Goal: Task Accomplishment & Management: Use online tool/utility

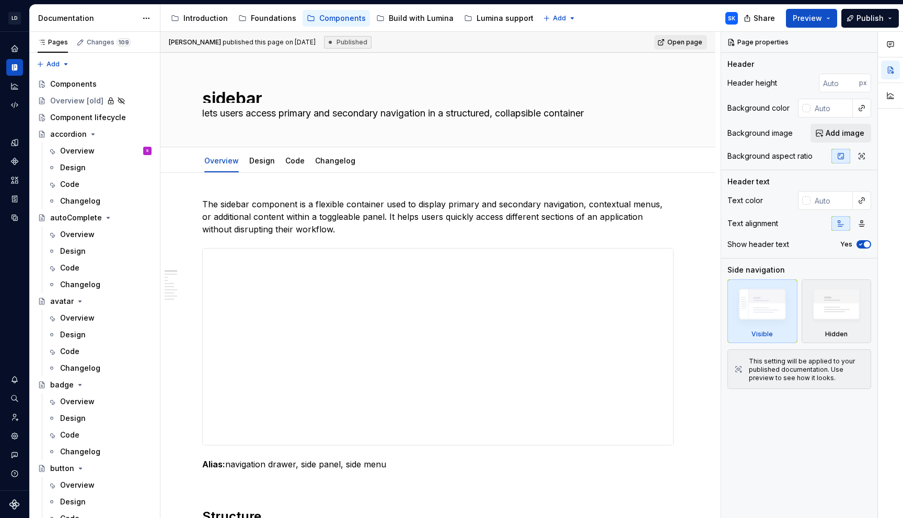
scroll to position [2399, 0]
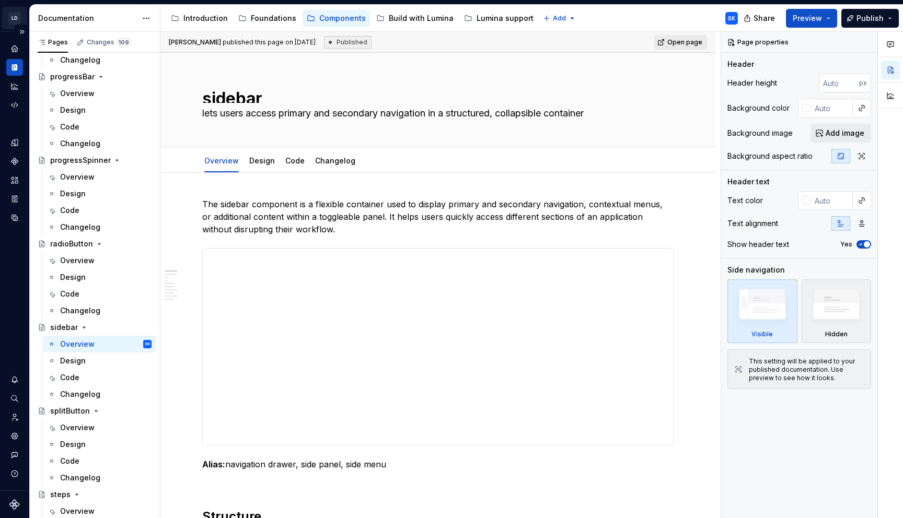
click at [19, 18] on html "LD Lumina Web SK Dataset MxC-Fac Documentation Accessibility guide for tree Pag…" at bounding box center [451, 259] width 903 height 518
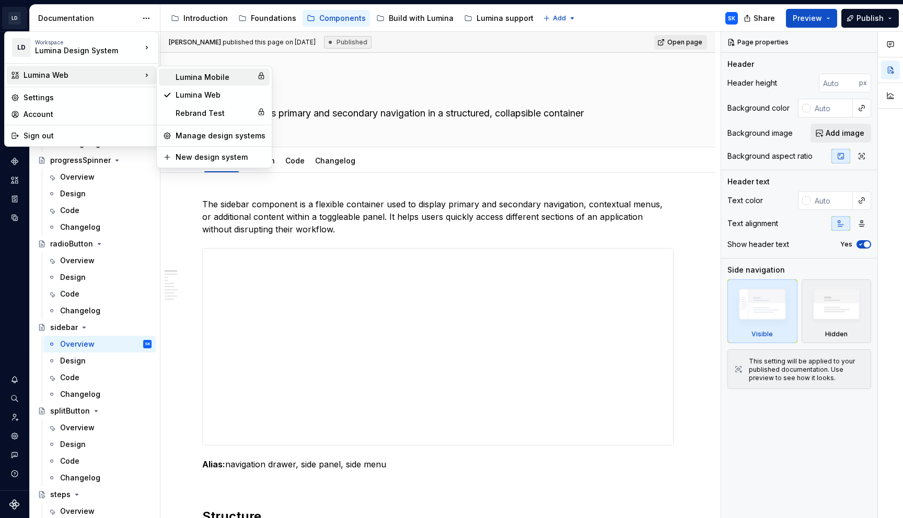
click at [239, 76] on div "Lumina Mobile" at bounding box center [214, 77] width 77 height 10
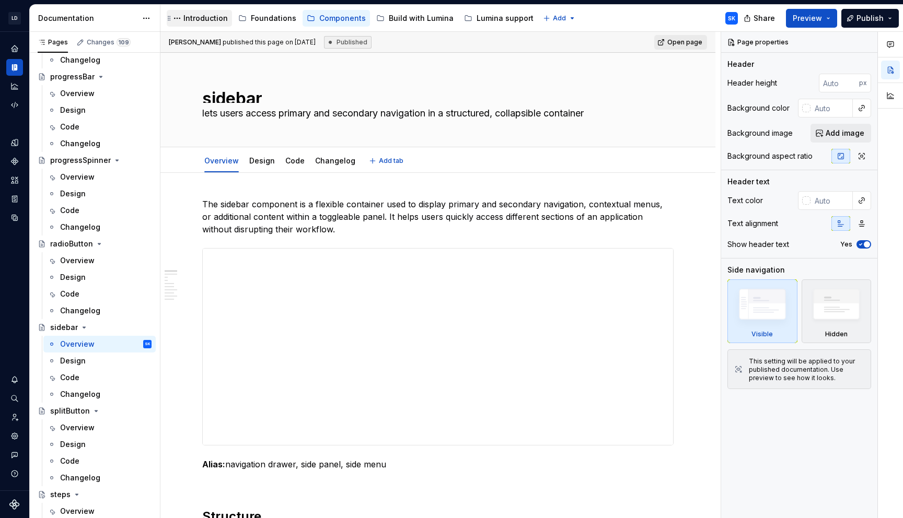
type textarea "*"
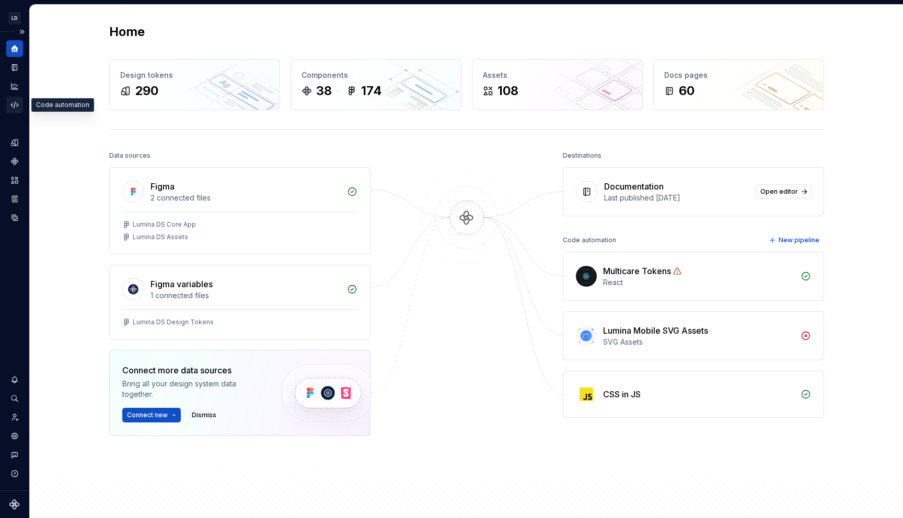
click at [20, 106] on div "Code automation" at bounding box center [14, 105] width 17 height 17
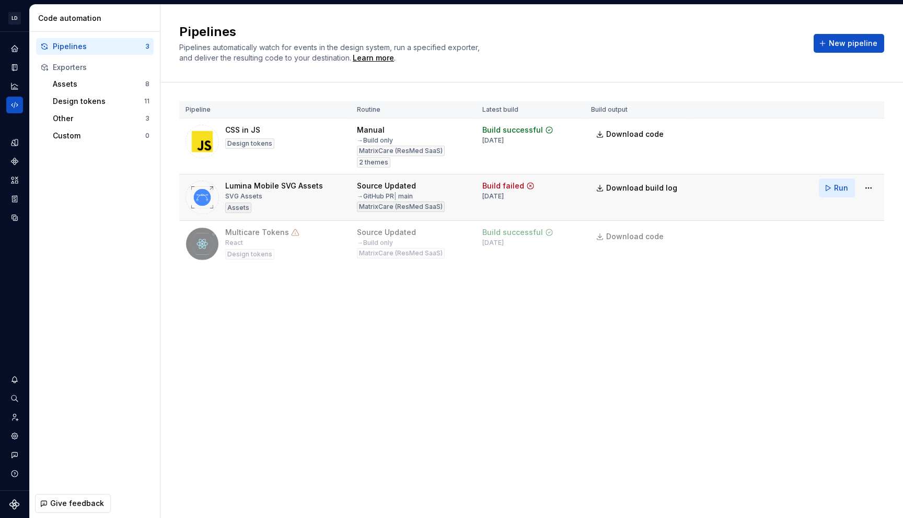
click at [834, 183] on span "Run" at bounding box center [841, 188] width 14 height 10
click at [16, 183] on icon "Assets" at bounding box center [14, 180] width 7 height 7
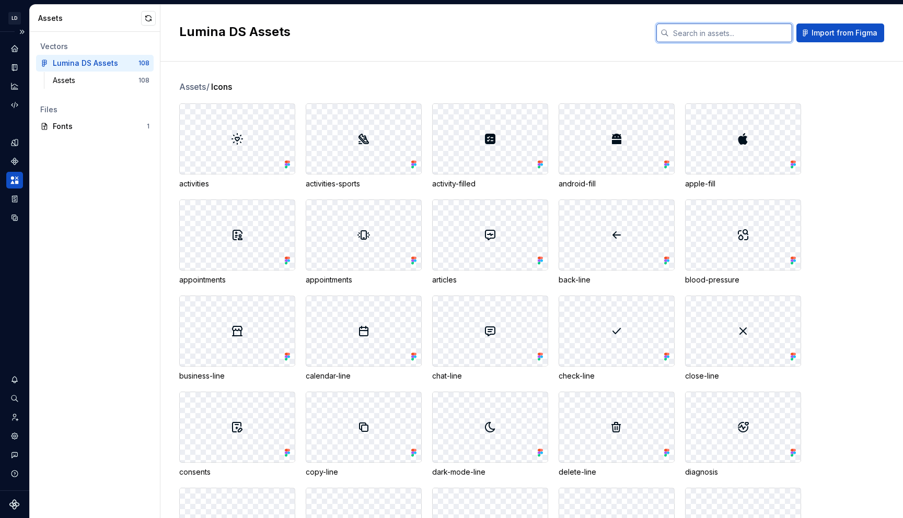
click at [698, 30] on input "text" at bounding box center [730, 33] width 123 height 19
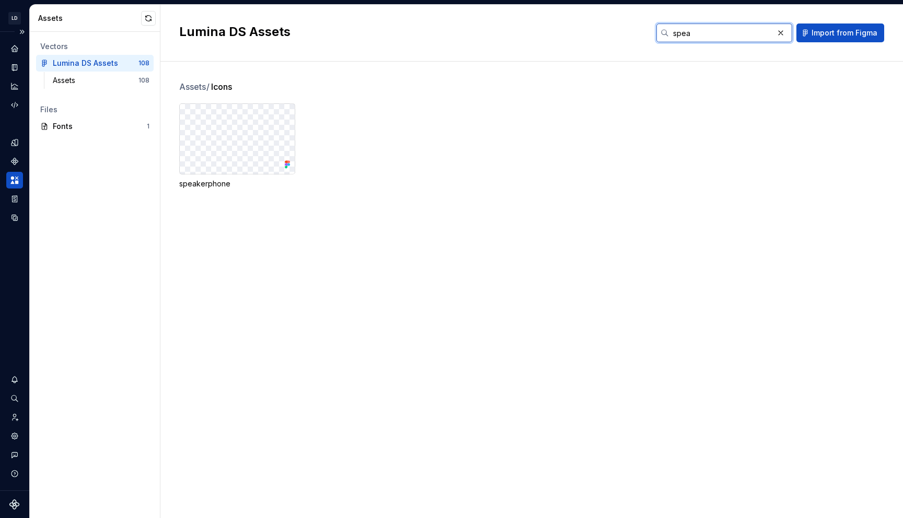
type input "speak"
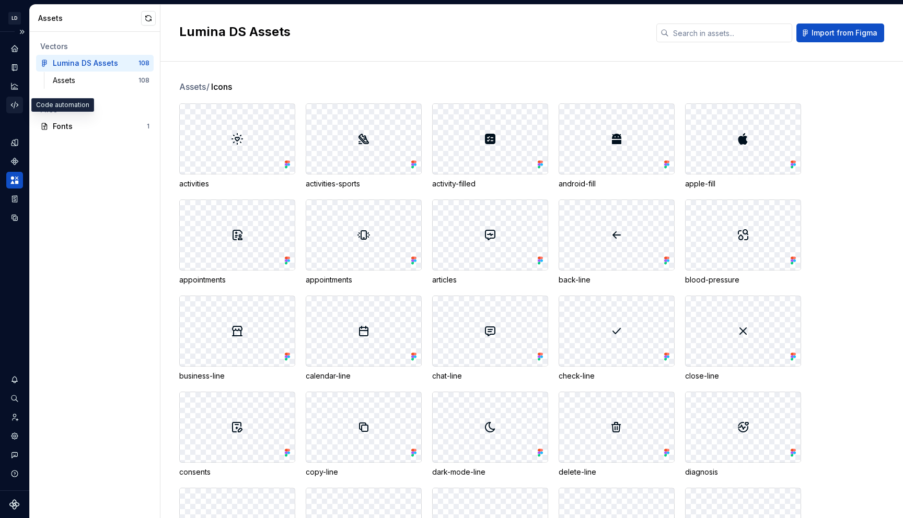
click at [16, 106] on icon "Code automation" at bounding box center [14, 104] width 9 height 9
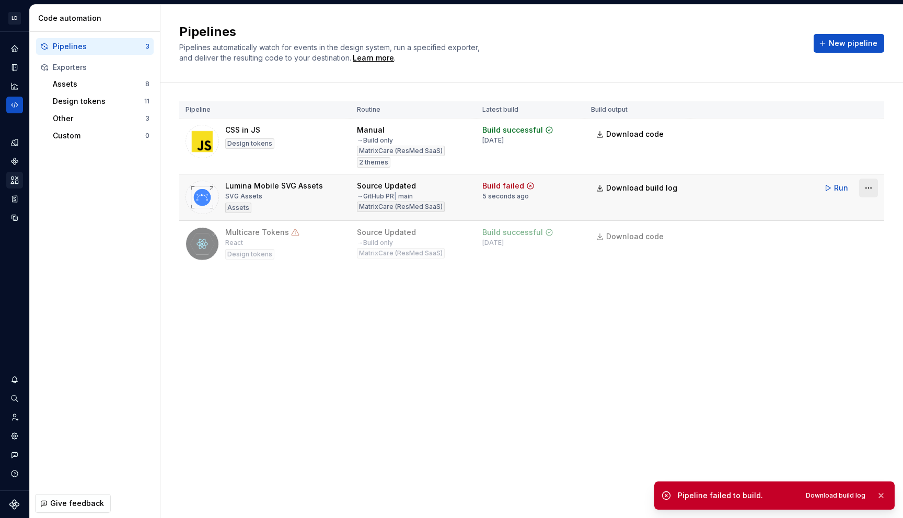
click at [866, 191] on html "LD Lumina Mobile SK Design system data Code automation Pipelines 3 Exporters As…" at bounding box center [451, 259] width 903 height 518
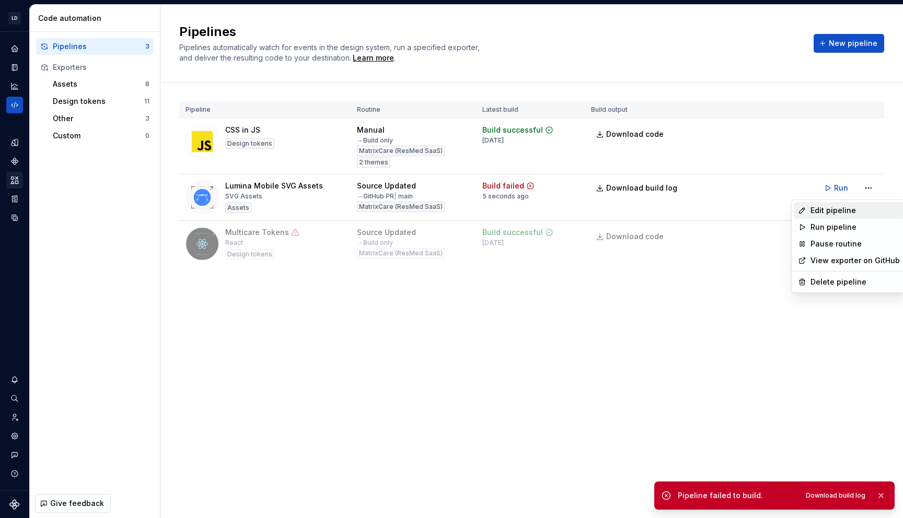
click at [835, 204] on div "Edit pipeline" at bounding box center [849, 210] width 110 height 17
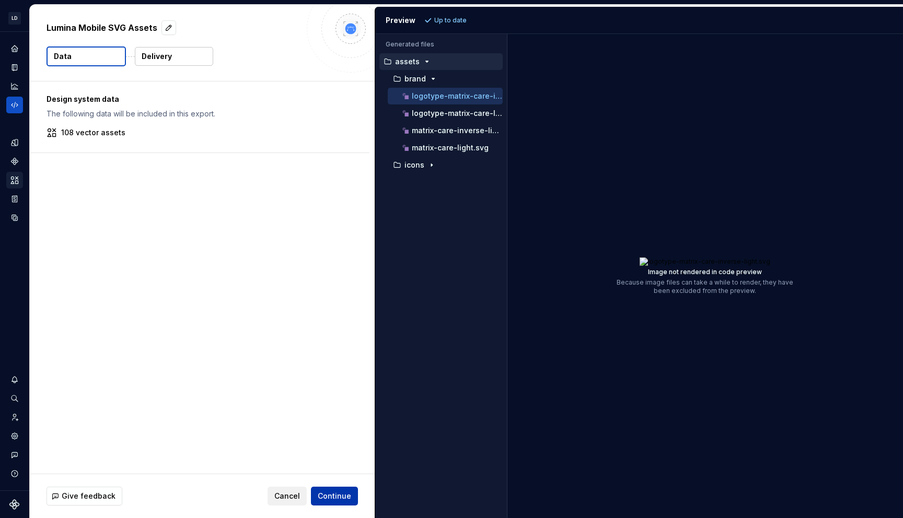
click at [343, 497] on span "Continue" at bounding box center [334, 496] width 33 height 10
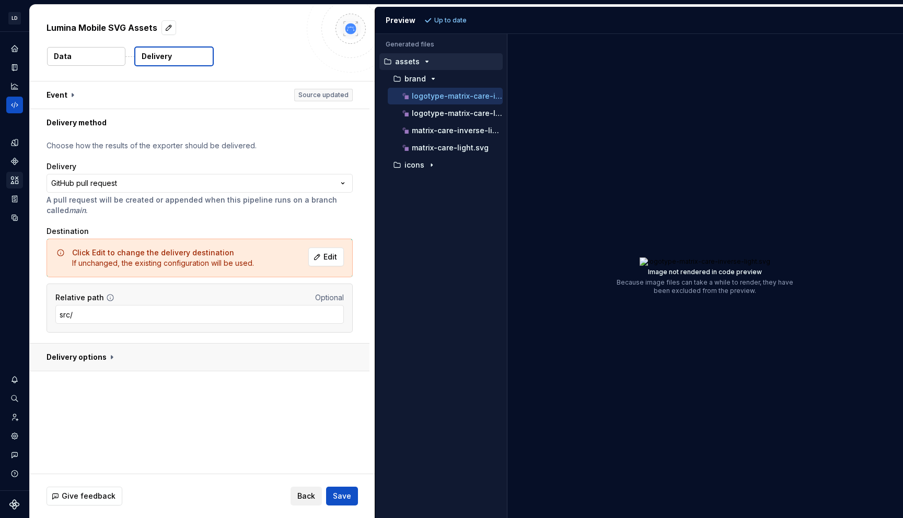
click at [105, 356] on button "button" at bounding box center [200, 357] width 340 height 27
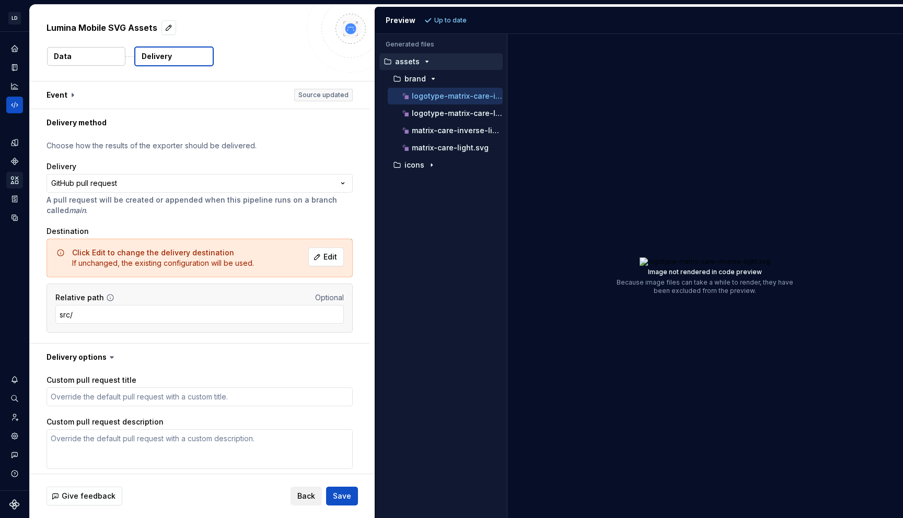
click at [111, 357] on icon at bounding box center [111, 358] width 3 height 2
click at [104, 357] on button "button" at bounding box center [200, 357] width 340 height 27
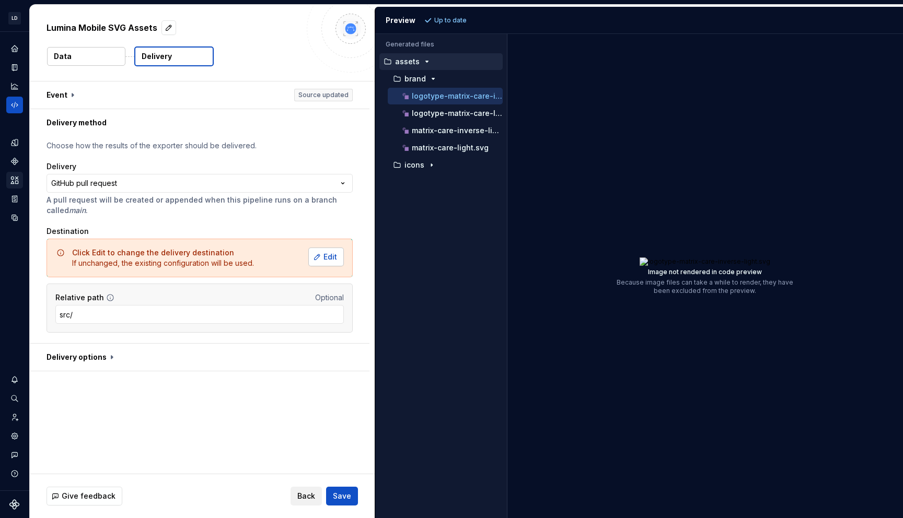
click at [325, 253] on button "Edit" at bounding box center [326, 257] width 36 height 19
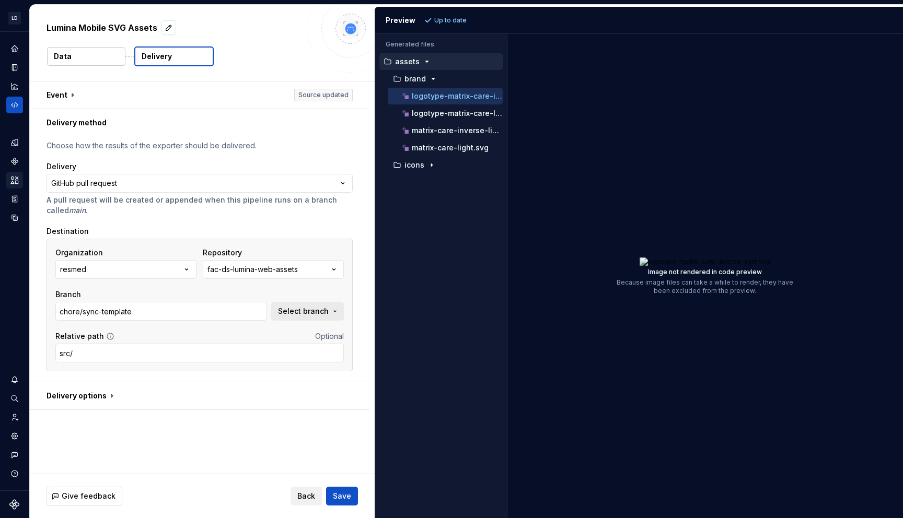
type input "chore/sync-template"
click at [325, 272] on button "fac-ds-lumina-web-assets" at bounding box center [273, 269] width 141 height 19
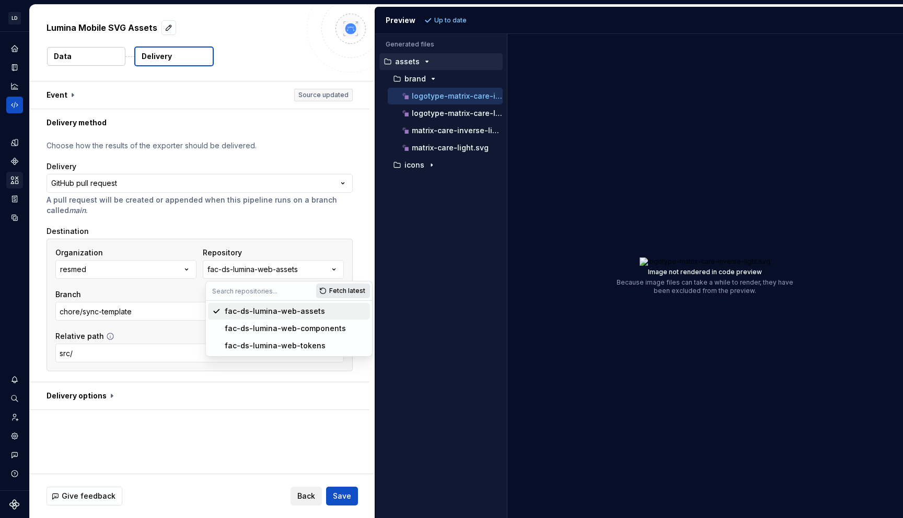
click at [346, 292] on span "Fetch latest" at bounding box center [347, 291] width 36 height 8
click at [270, 289] on input "text" at bounding box center [261, 291] width 110 height 19
type input "fac-"
paste input "fac-multicare-ds-lumina-assets"
type input "fac-multicare-ds-lumina-assets"
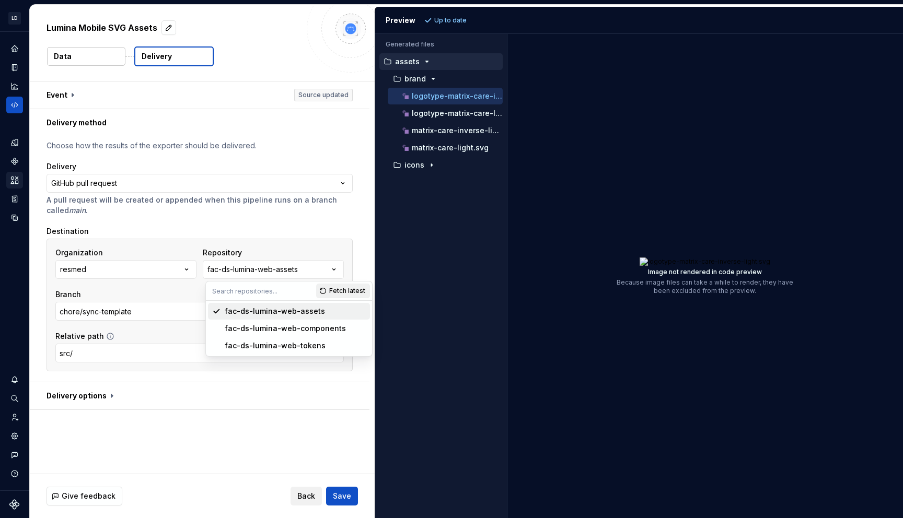
click at [314, 218] on div "**********" at bounding box center [200, 259] width 306 height 237
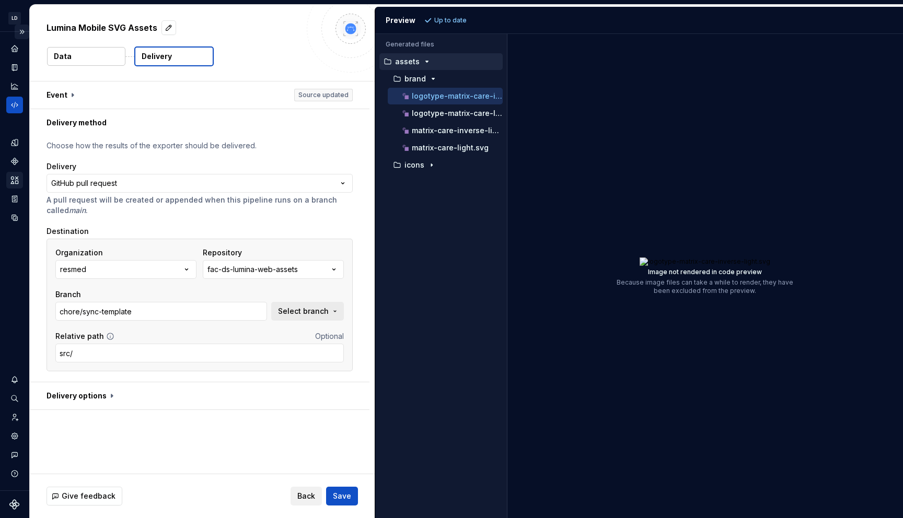
click at [24, 32] on button "Expand sidebar" at bounding box center [22, 32] width 15 height 15
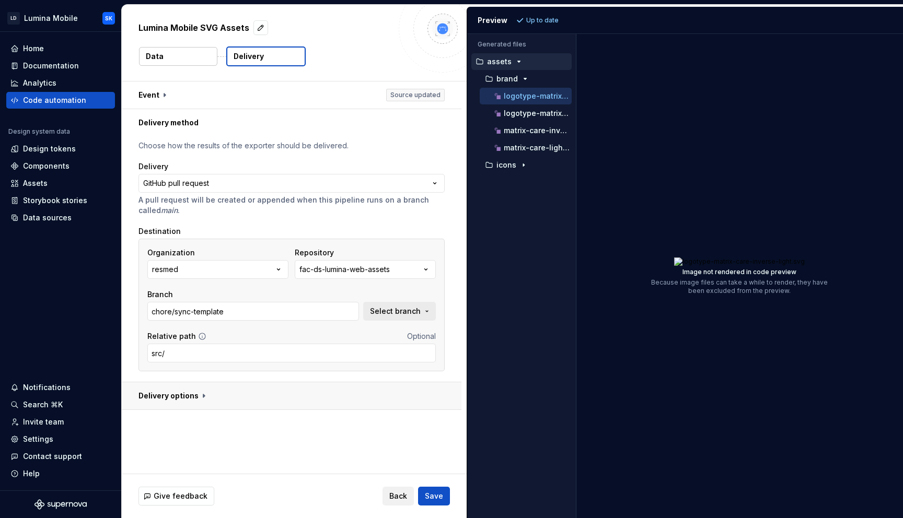
click at [208, 393] on button "button" at bounding box center [292, 396] width 340 height 27
type textarea "*"
click at [214, 392] on button "button" at bounding box center [292, 396] width 340 height 27
click at [400, 307] on span "Select branch" at bounding box center [395, 311] width 51 height 10
click at [421, 312] on span "Select branch" at bounding box center [395, 311] width 51 height 10
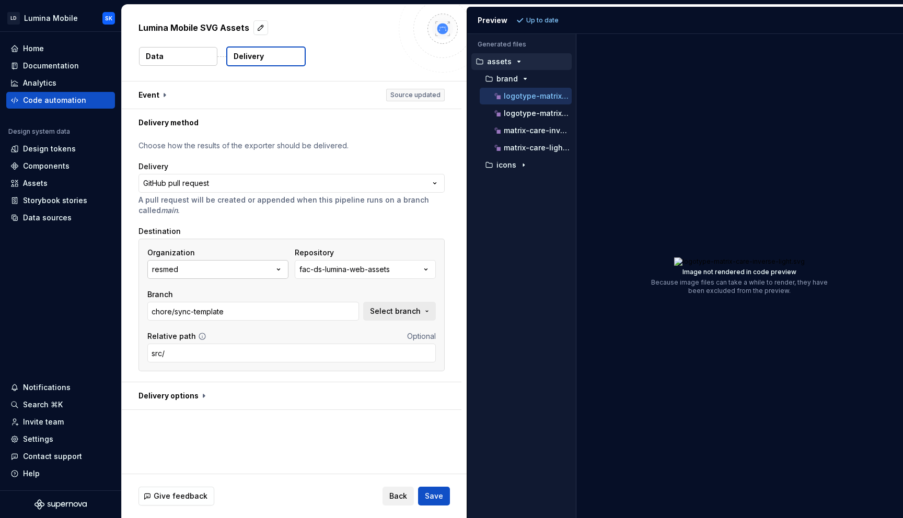
click at [223, 264] on button "resmed" at bounding box center [217, 269] width 141 height 19
click at [256, 315] on div "resmed" at bounding box center [230, 311] width 107 height 10
click at [372, 271] on div "fac-ds-lumina-web-assets" at bounding box center [344, 269] width 90 height 10
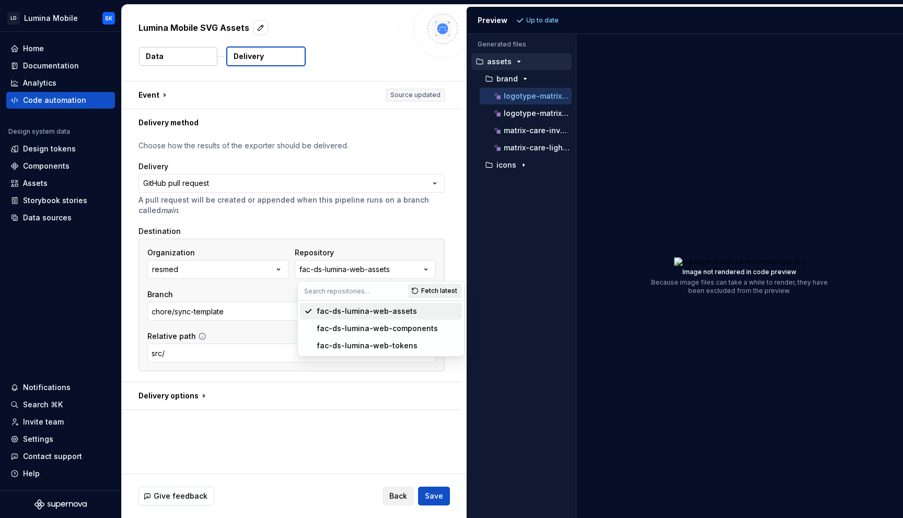
click at [336, 288] on input "text" at bounding box center [353, 291] width 110 height 19
click at [435, 292] on span "Fetch latest" at bounding box center [439, 291] width 36 height 8
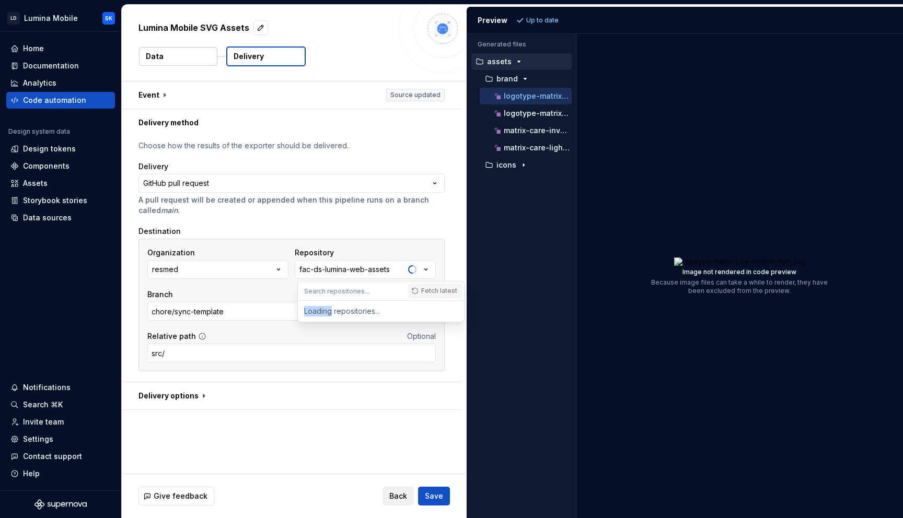
click at [435, 292] on div "Fetch latest" at bounding box center [436, 291] width 56 height 19
click at [450, 233] on div "**********" at bounding box center [292, 259] width 340 height 246
